Goal: Find specific page/section

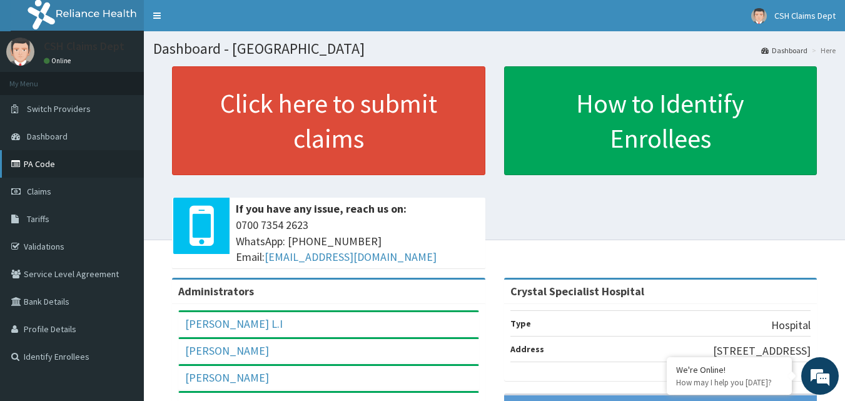
click at [28, 167] on link "PA Code" at bounding box center [72, 164] width 144 height 28
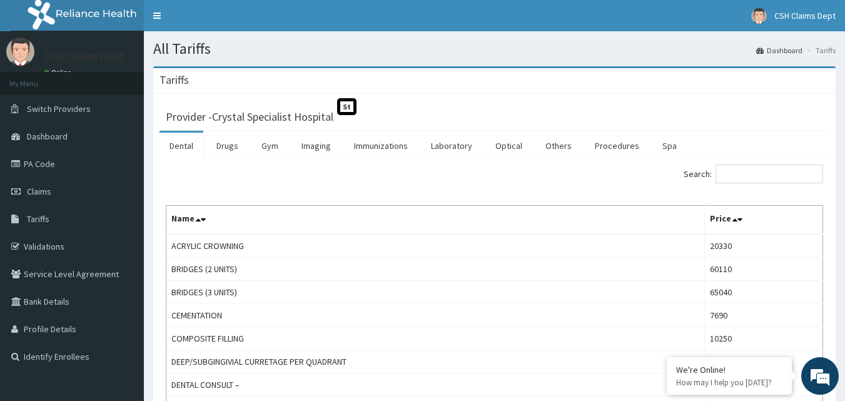
click at [250, 151] on ul "Dental Drugs Gym Imaging Immunizations Laboratory Optical Others Procedures Spa" at bounding box center [495, 145] width 670 height 28
click at [243, 154] on link "Drugs" at bounding box center [228, 146] width 42 height 26
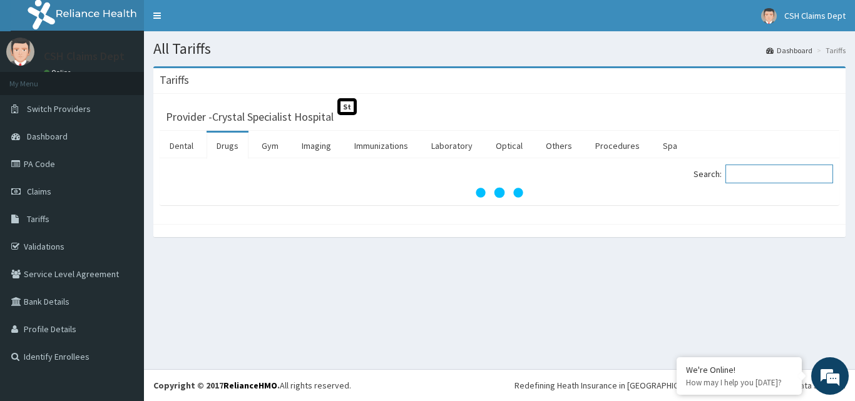
click at [770, 181] on input "Search:" at bounding box center [779, 174] width 108 height 19
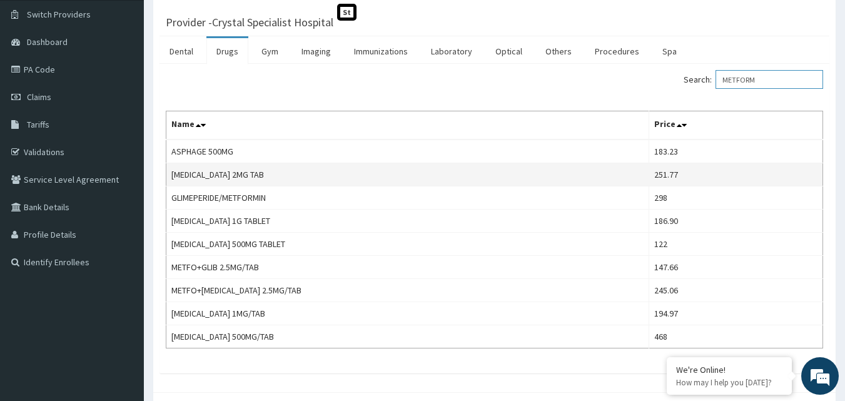
scroll to position [125, 0]
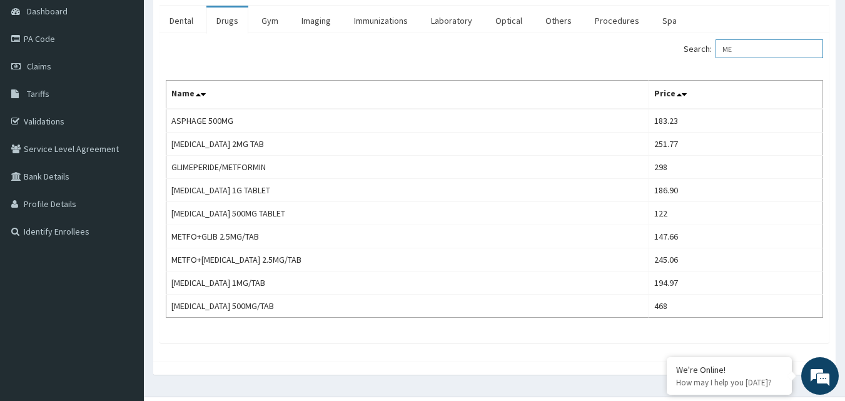
type input "M"
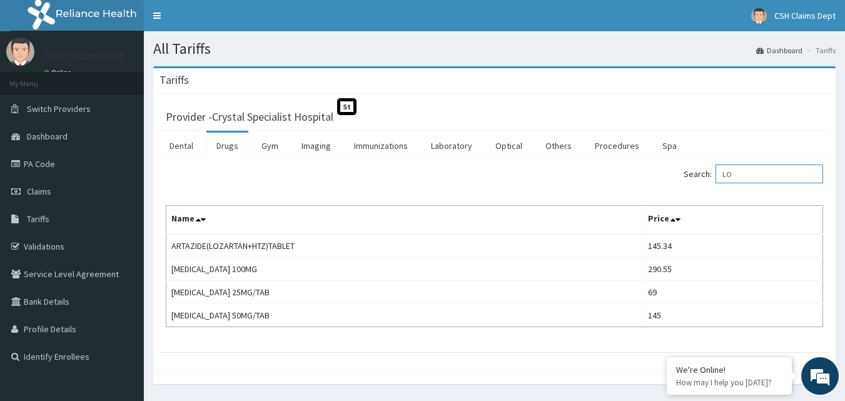
type input "L"
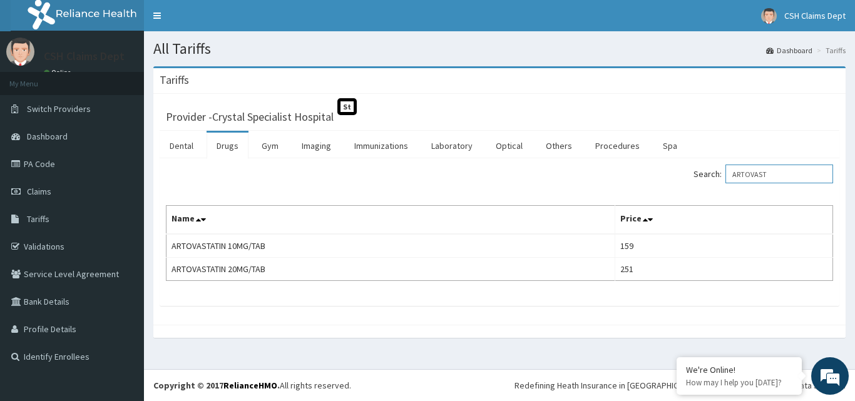
type input "ARTOVAST"
click at [635, 145] on link "Procedures" at bounding box center [617, 146] width 64 height 26
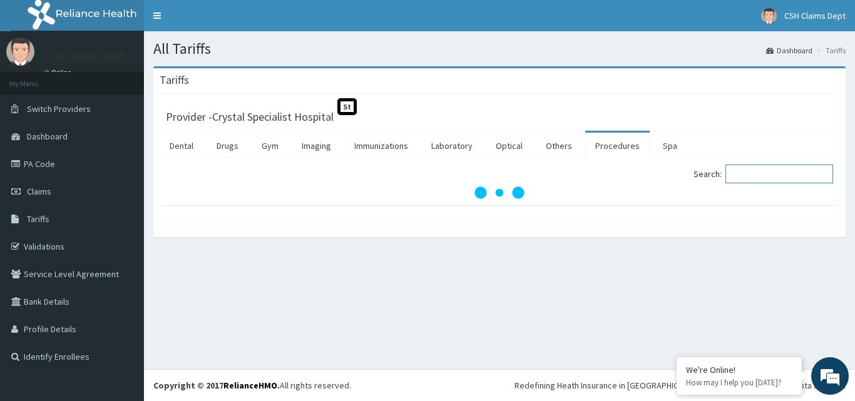
click at [742, 167] on input "Search:" at bounding box center [779, 174] width 108 height 19
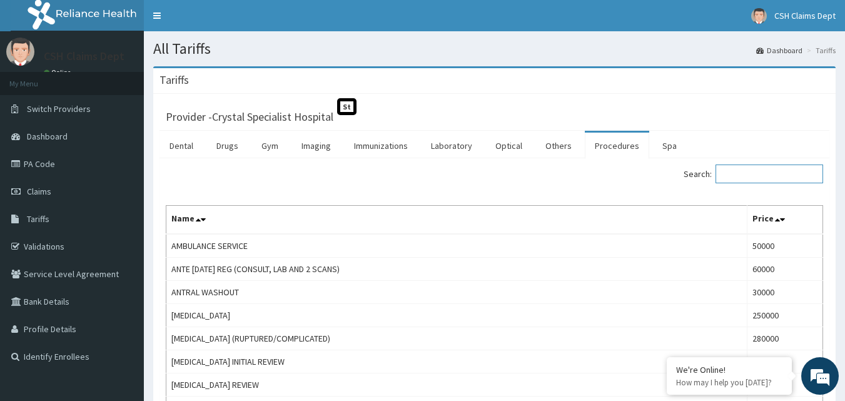
type input "F"
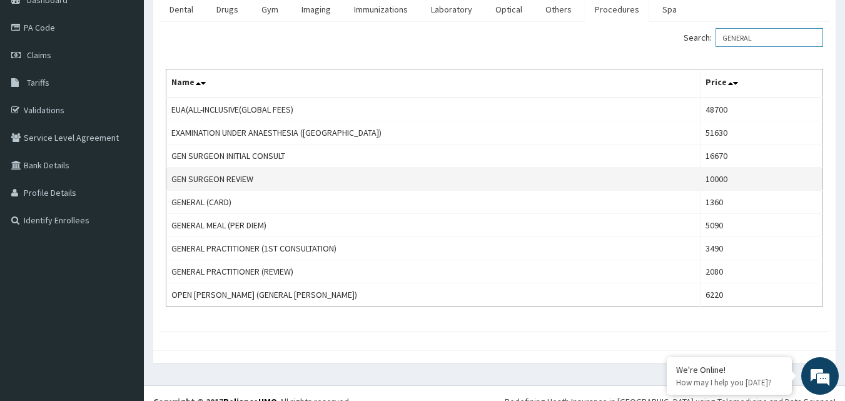
scroll to position [153, 0]
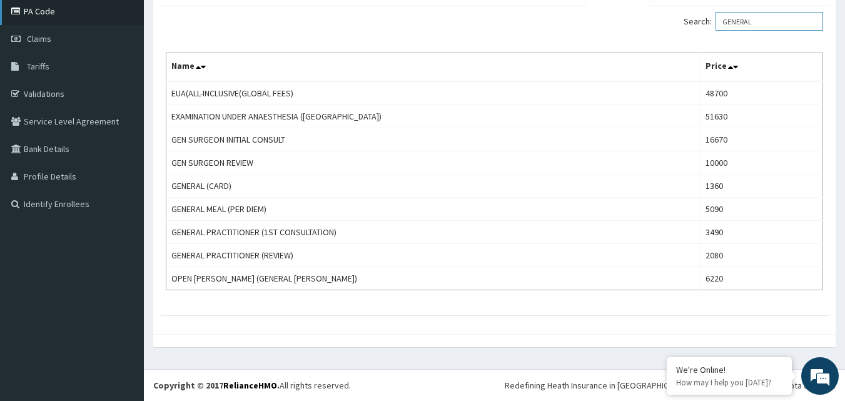
type input "GENERAL"
